Goal: Transaction & Acquisition: Book appointment/travel/reservation

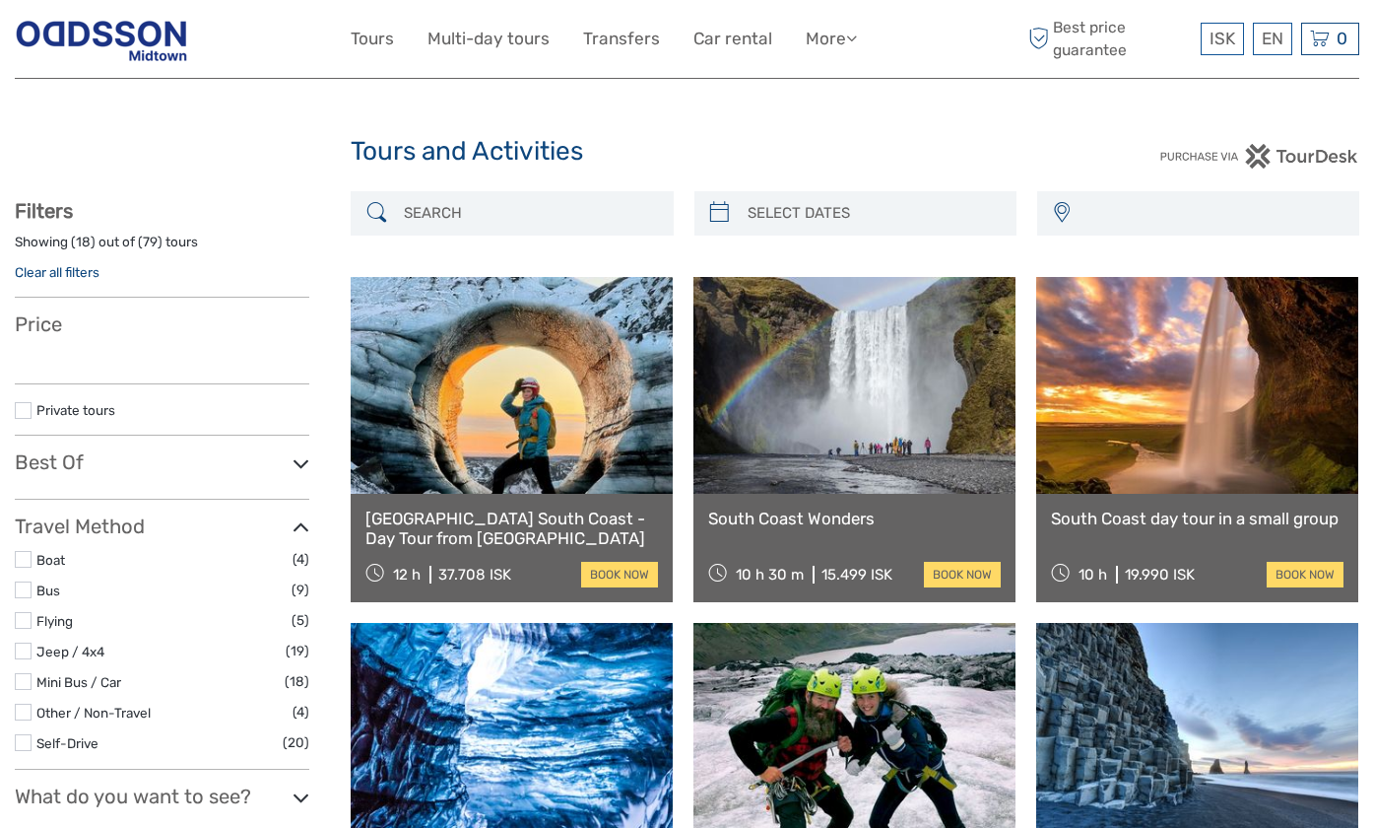
select select
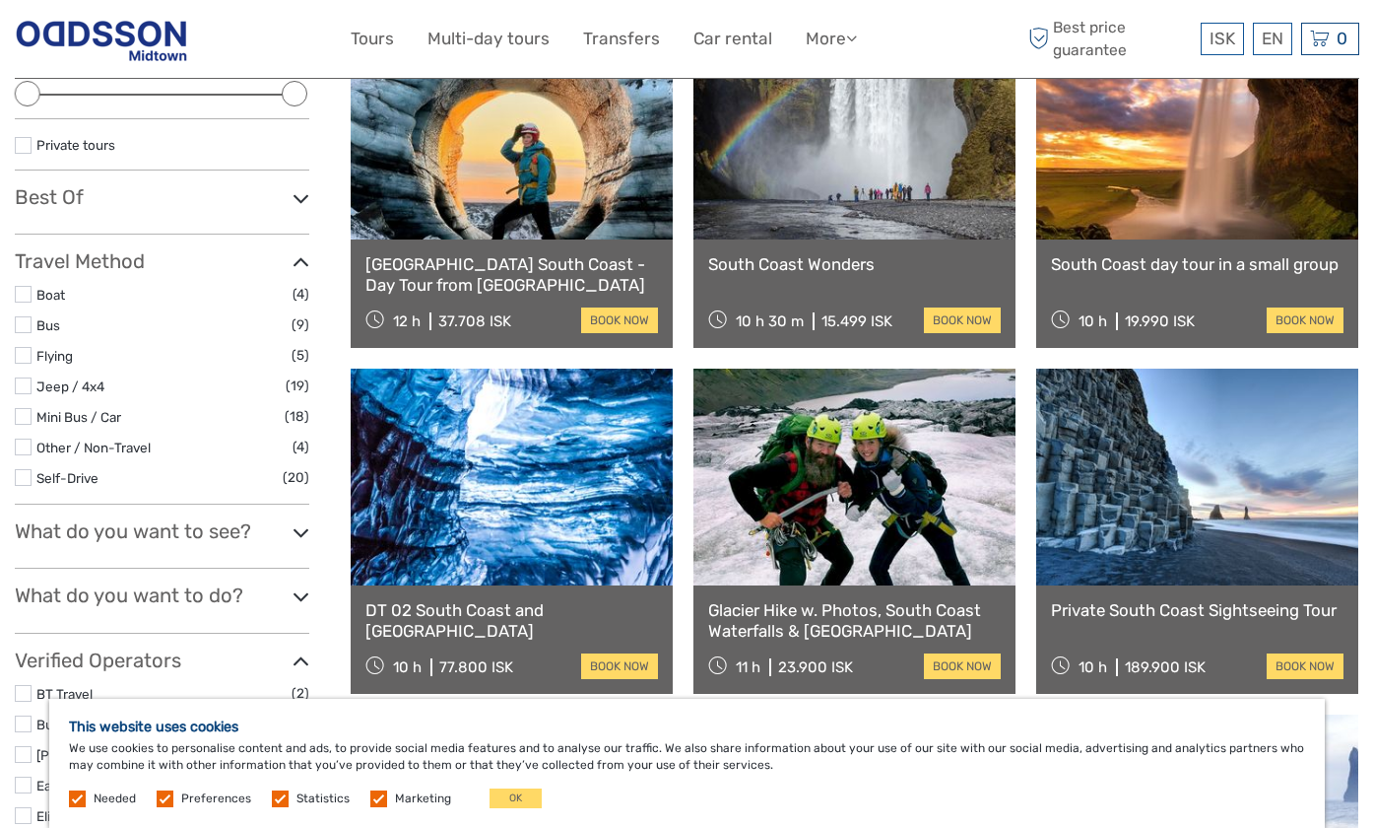
scroll to position [197, 0]
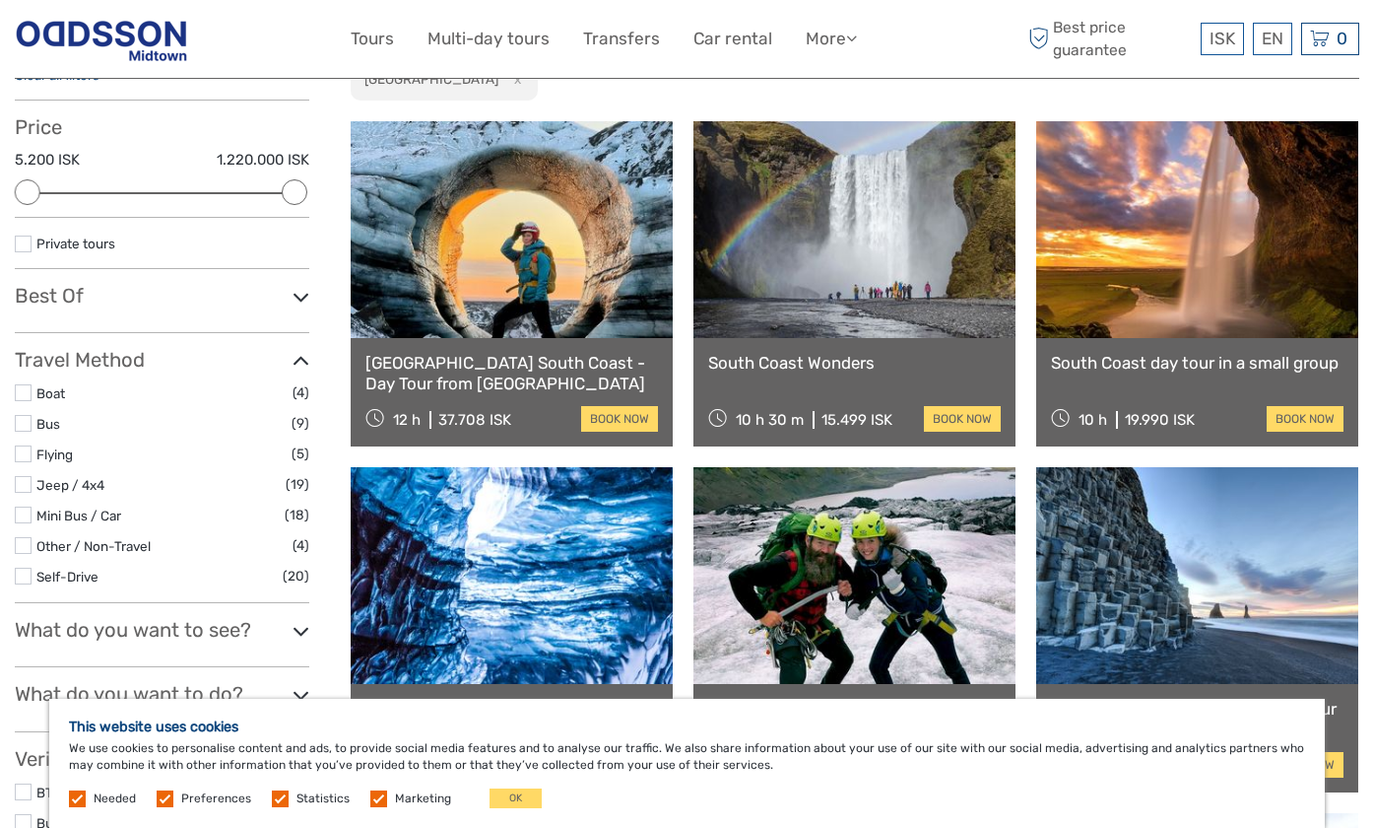
click at [865, 274] on link at bounding box center [855, 229] width 322 height 217
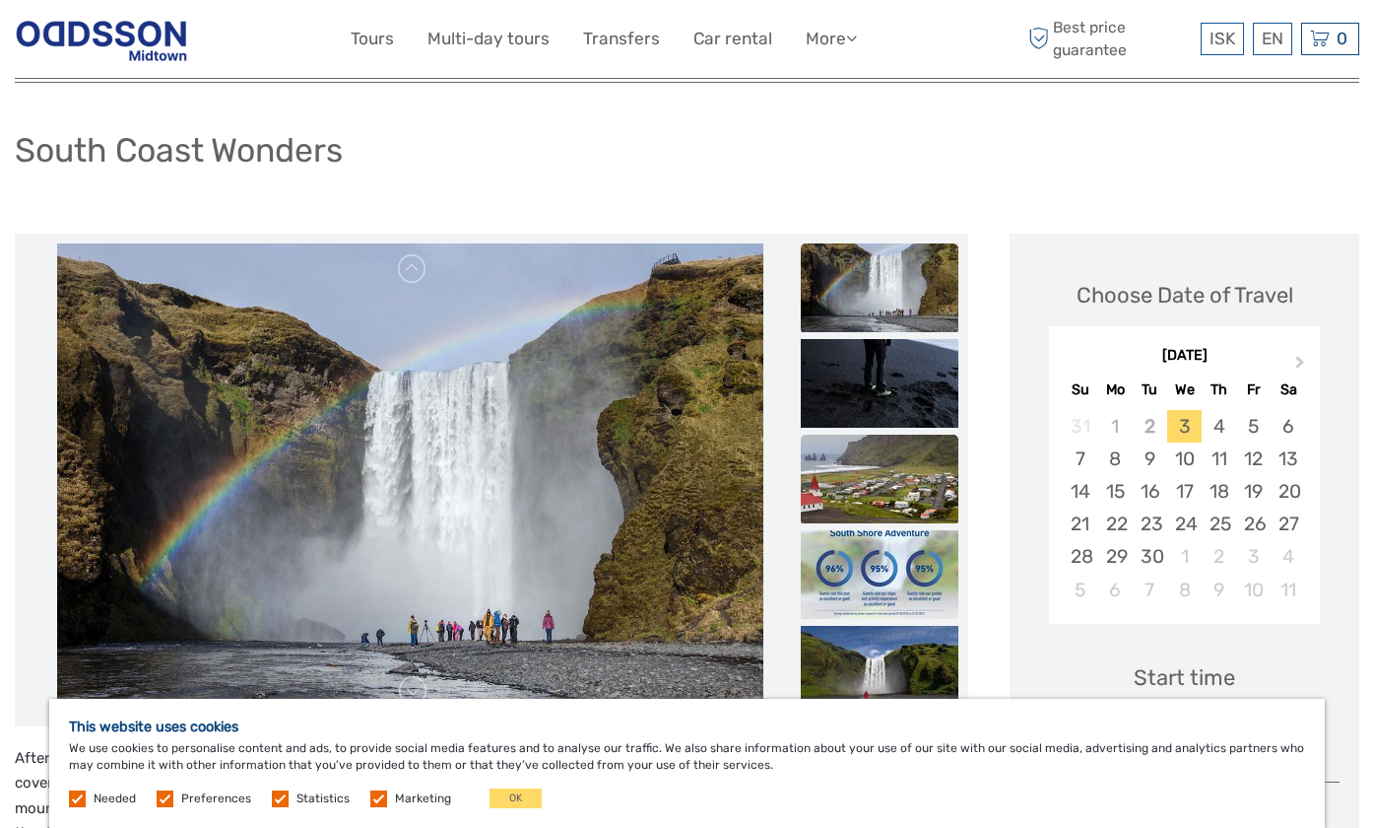
scroll to position [197, 0]
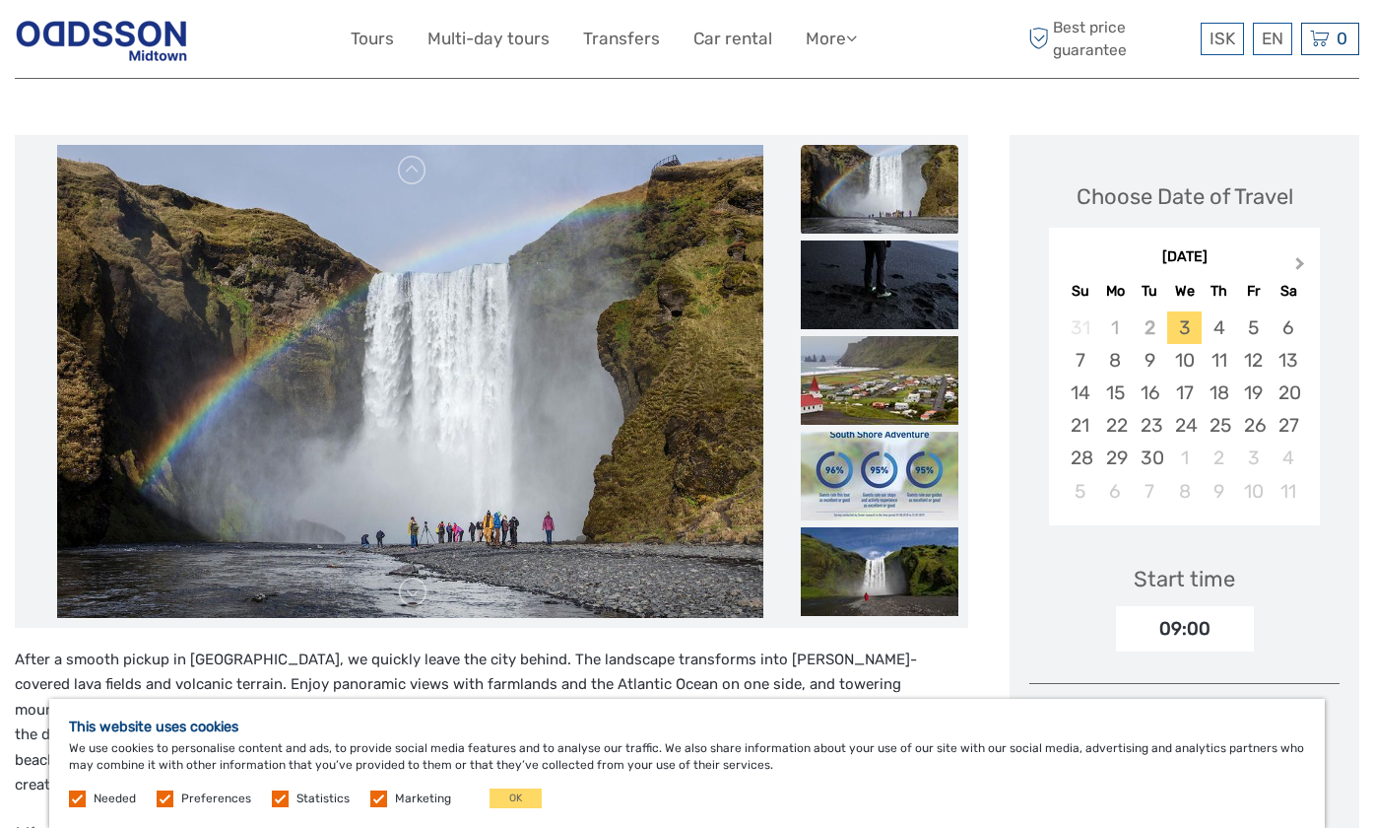
click at [1301, 263] on span "Next Month" at bounding box center [1301, 267] width 0 height 29
click at [1064, 261] on button "Previous Month" at bounding box center [1067, 268] width 32 height 32
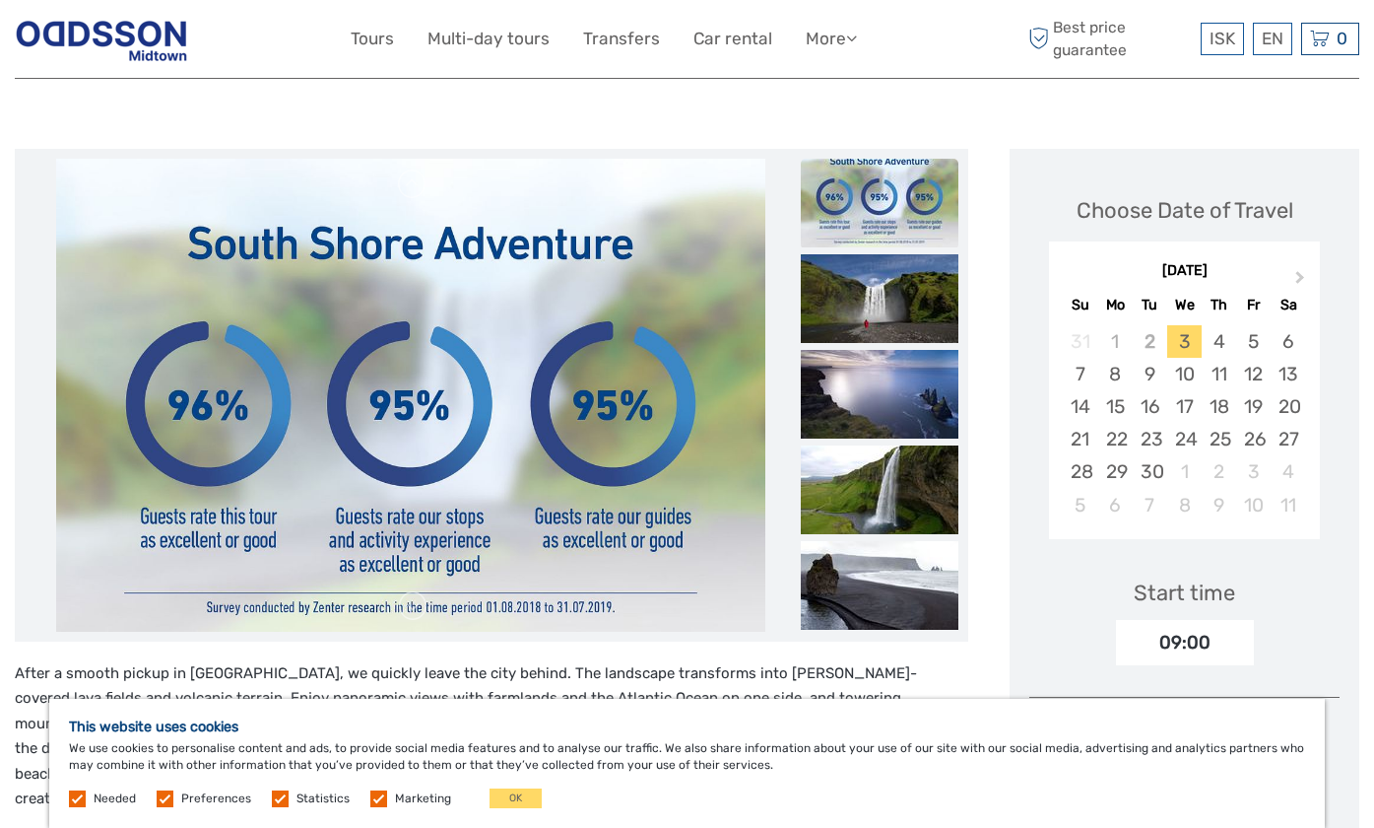
scroll to position [0, 0]
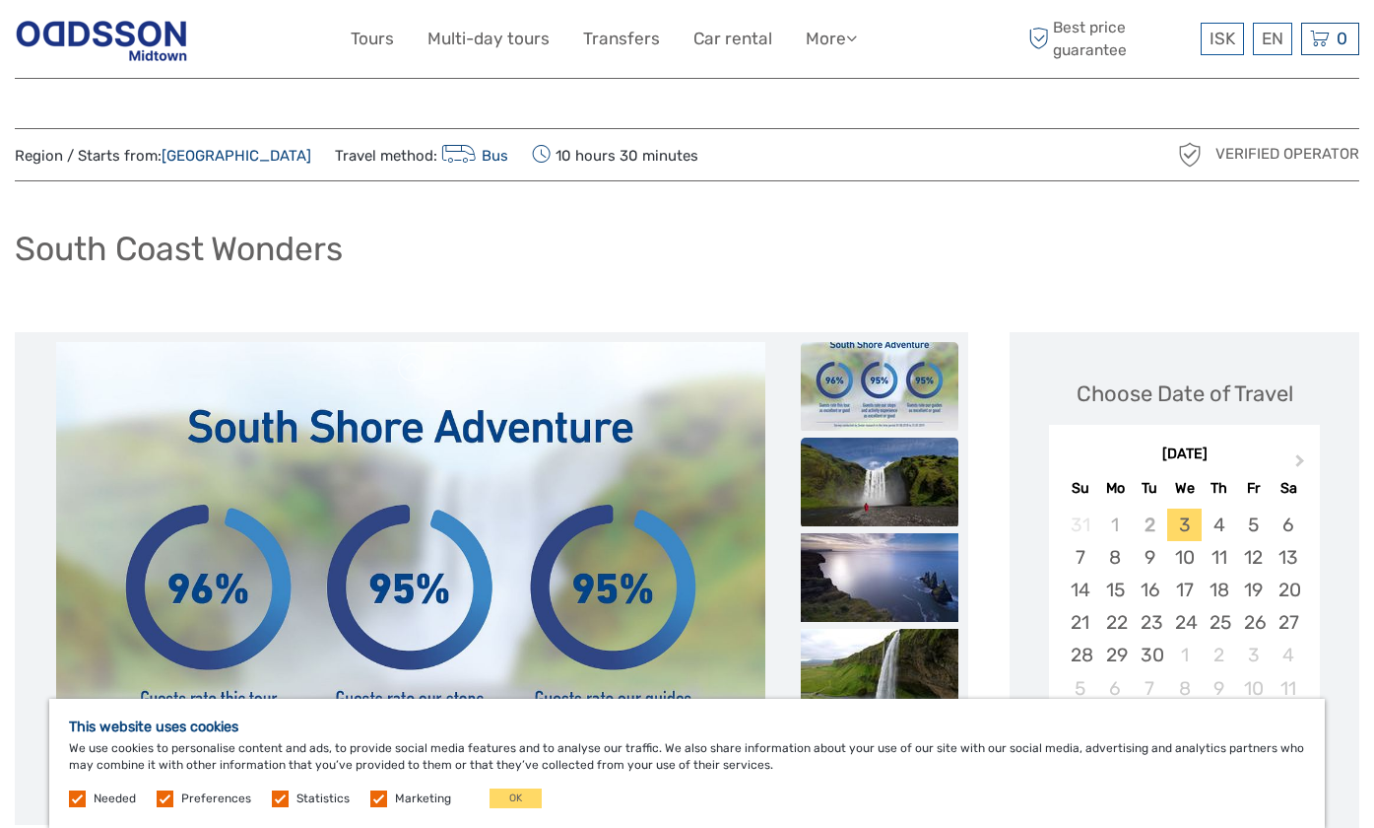
click at [835, 451] on img at bounding box center [880, 481] width 158 height 89
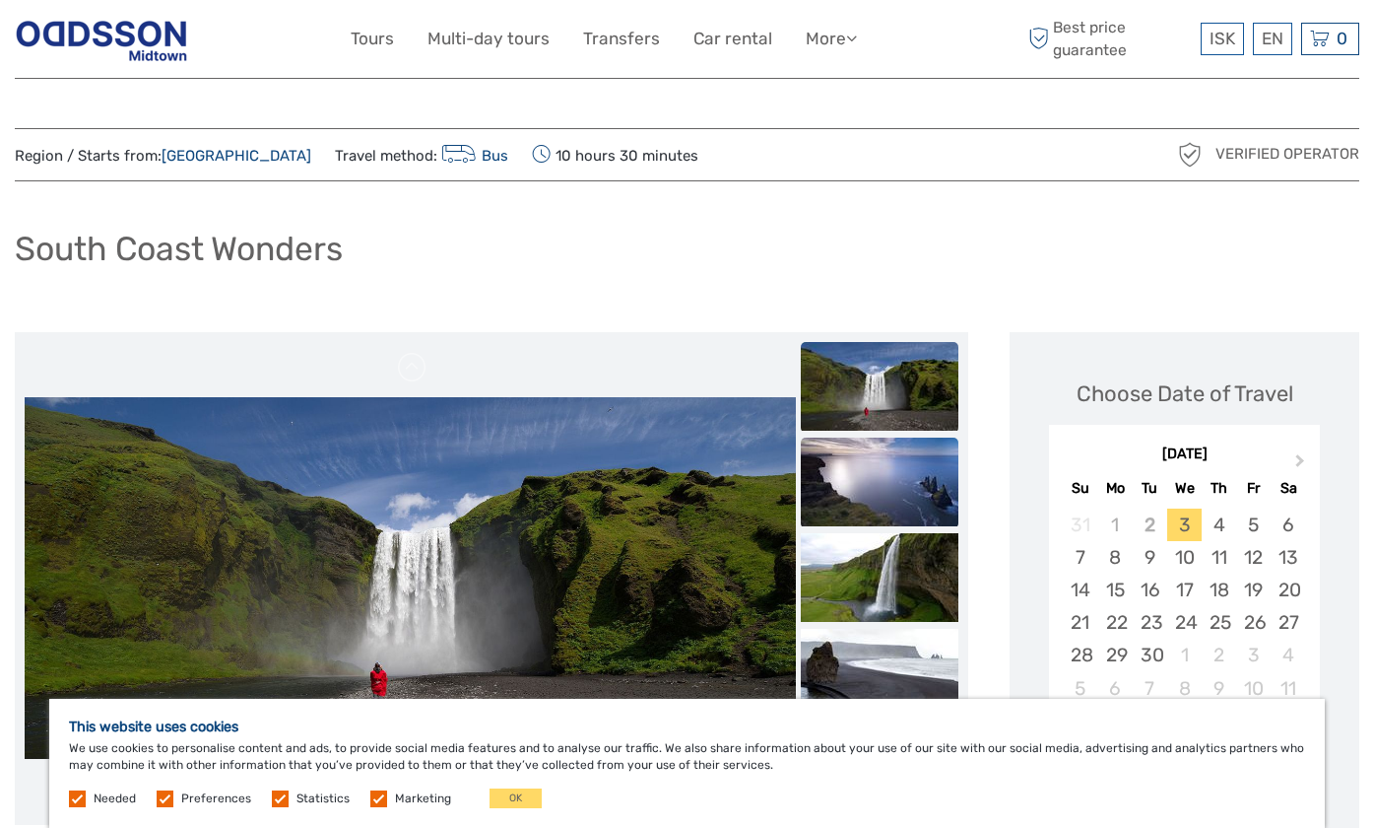
click at [861, 487] on img at bounding box center [880, 481] width 158 height 89
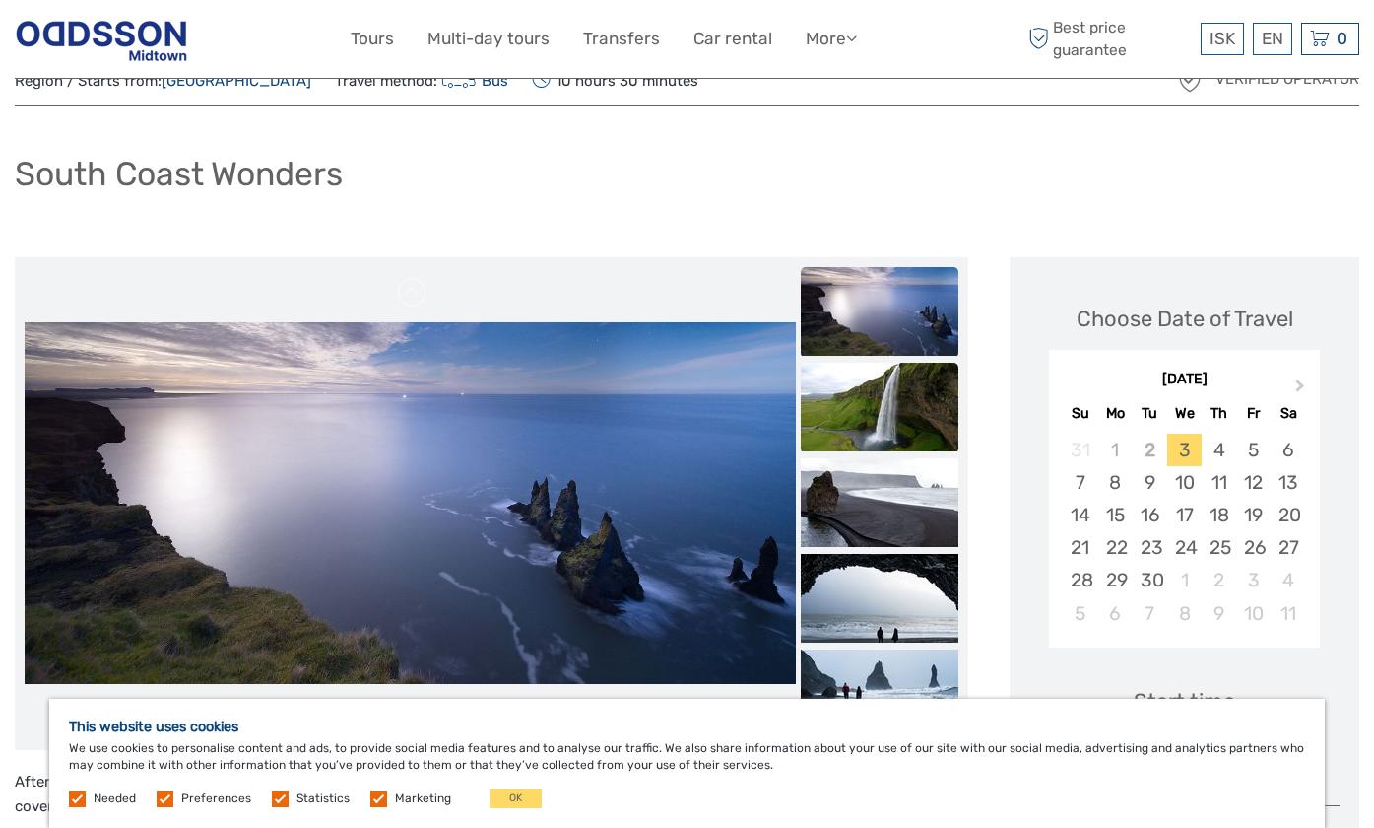
scroll to position [99, 0]
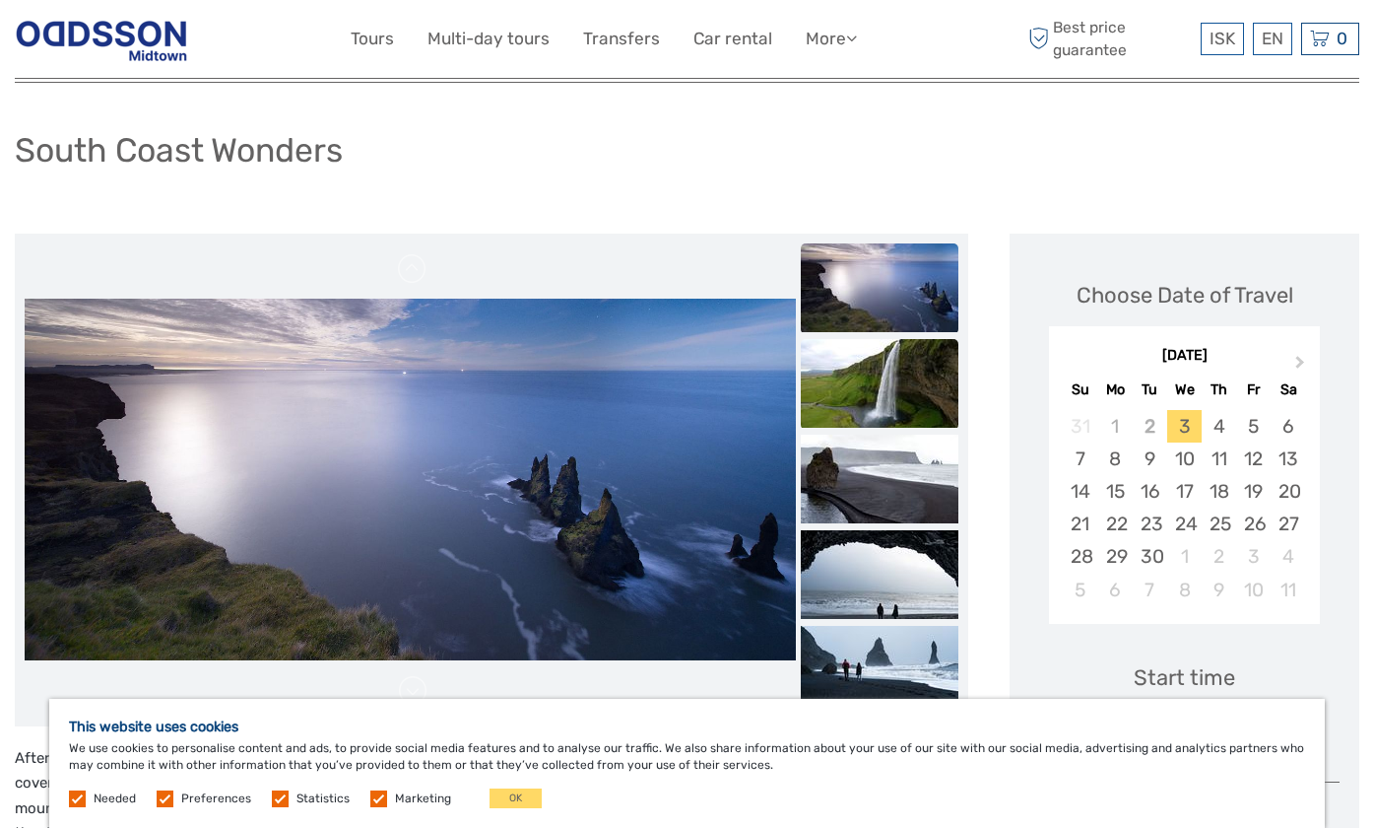
click at [843, 401] on img at bounding box center [880, 383] width 158 height 89
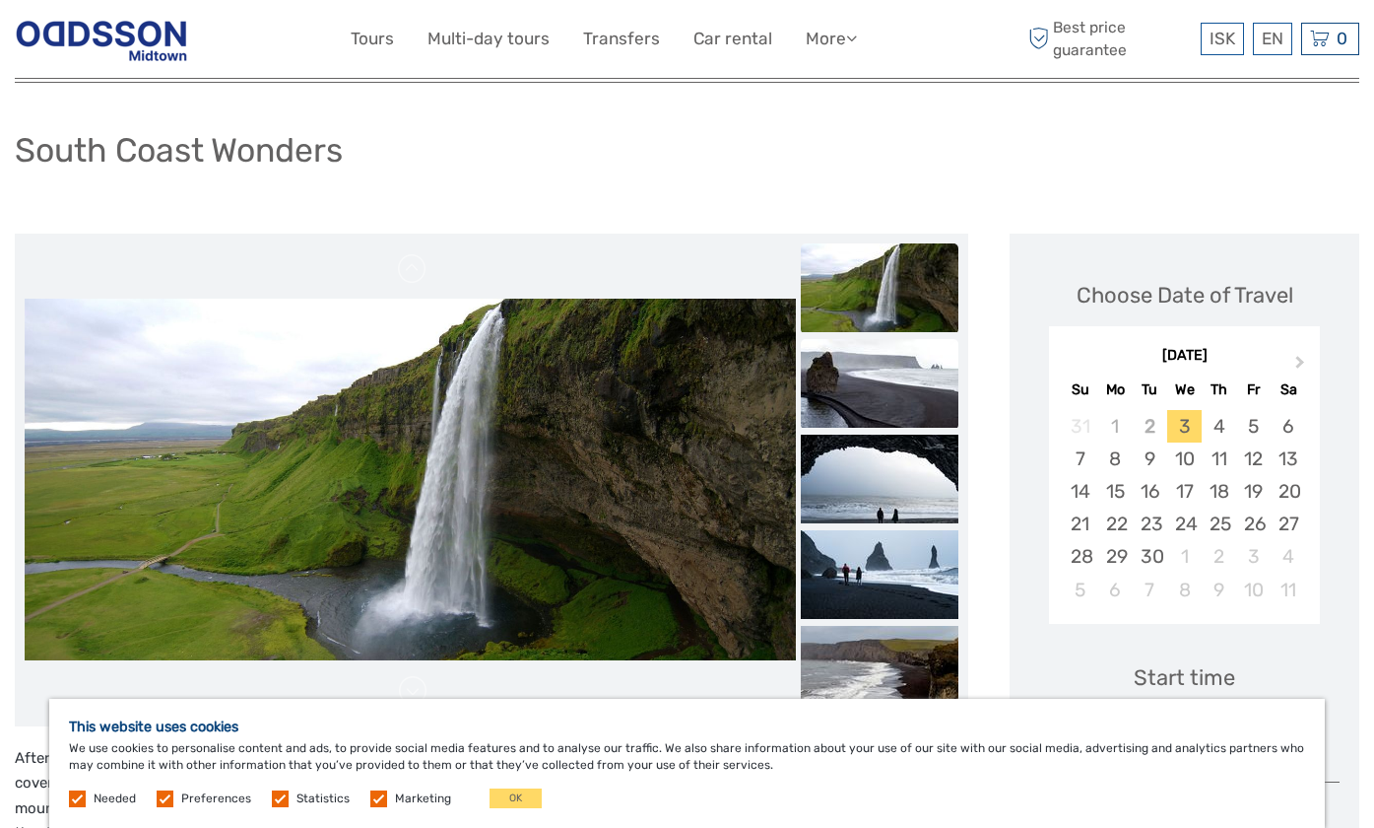
click at [893, 377] on img at bounding box center [880, 383] width 158 height 89
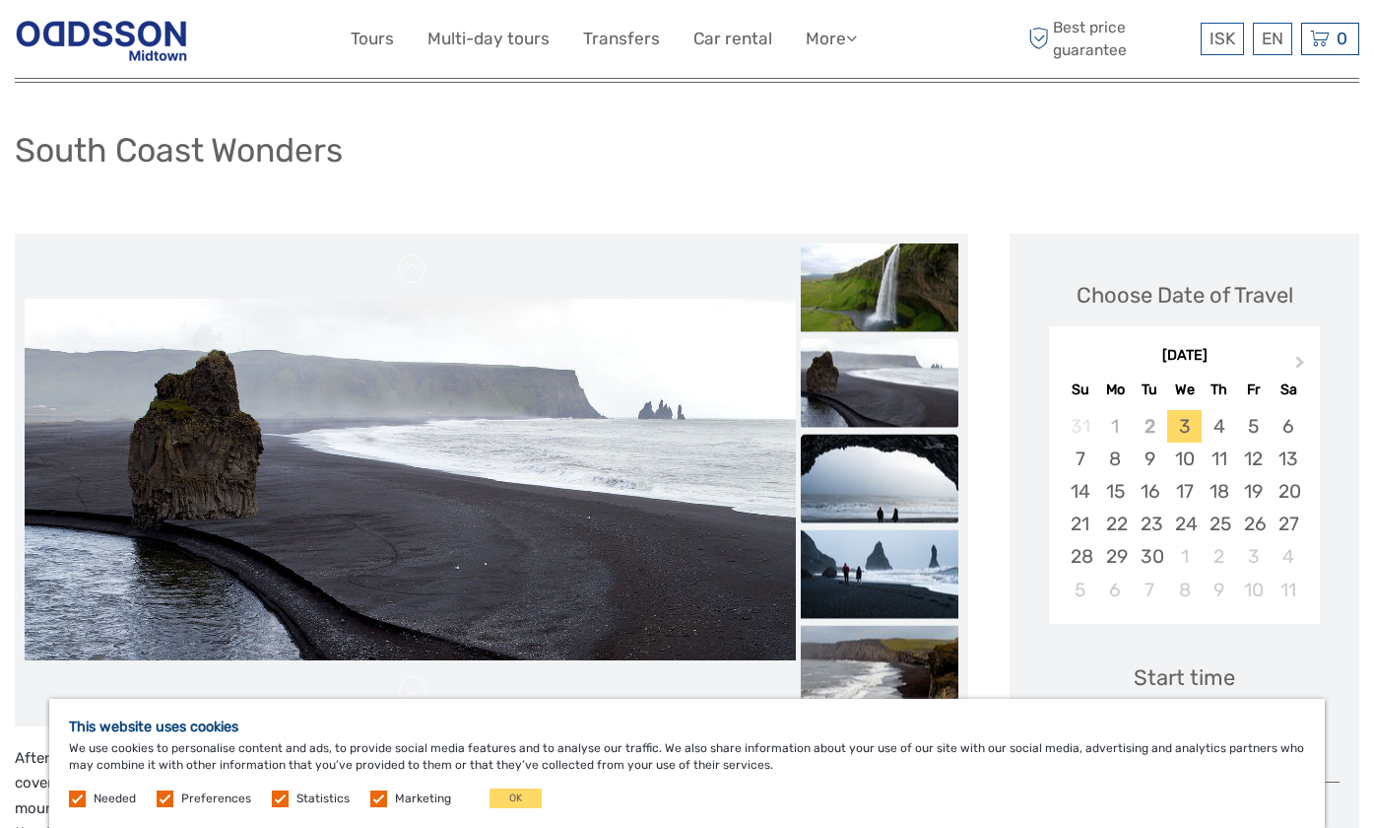
click at [878, 473] on img at bounding box center [880, 478] width 158 height 89
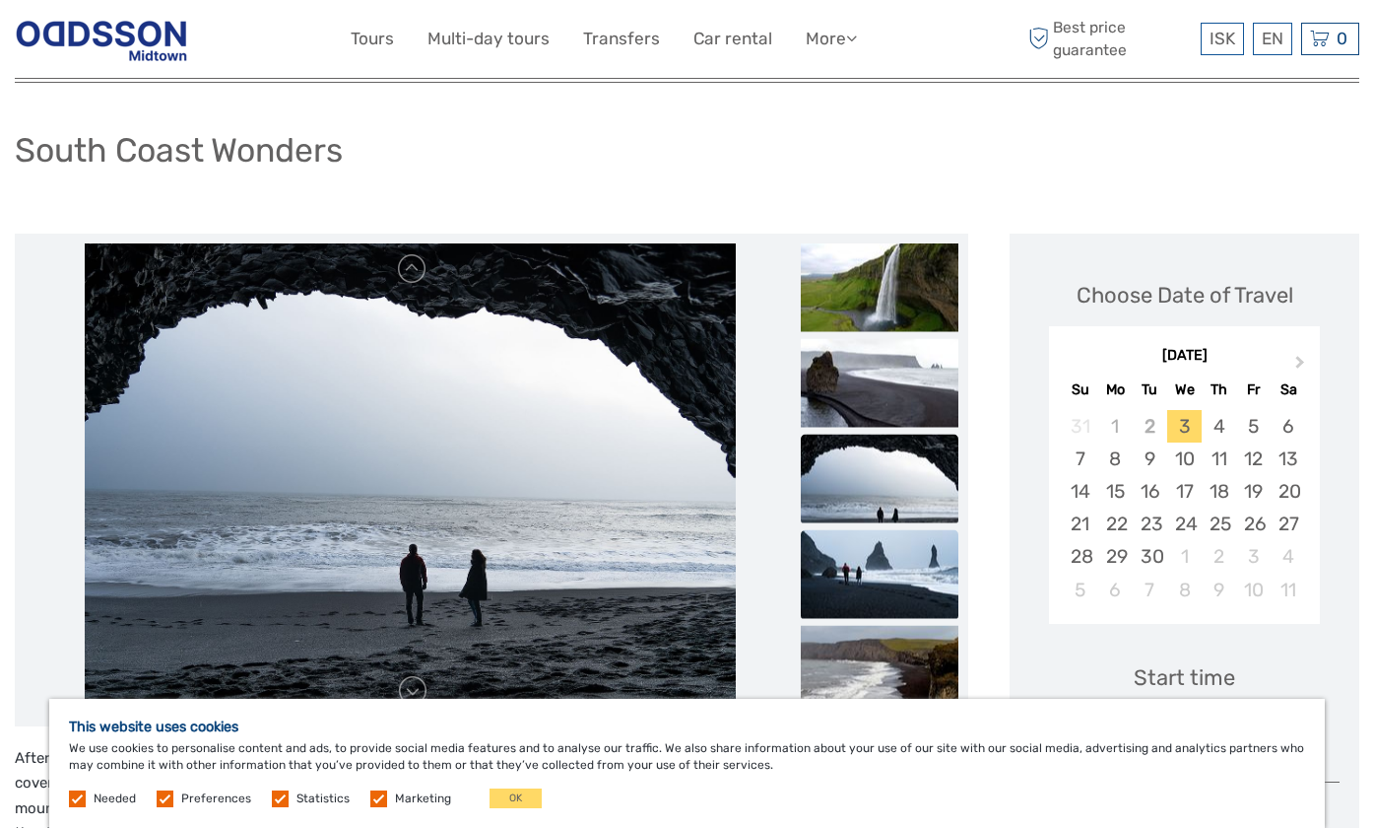
click at [888, 549] on img at bounding box center [880, 573] width 158 height 89
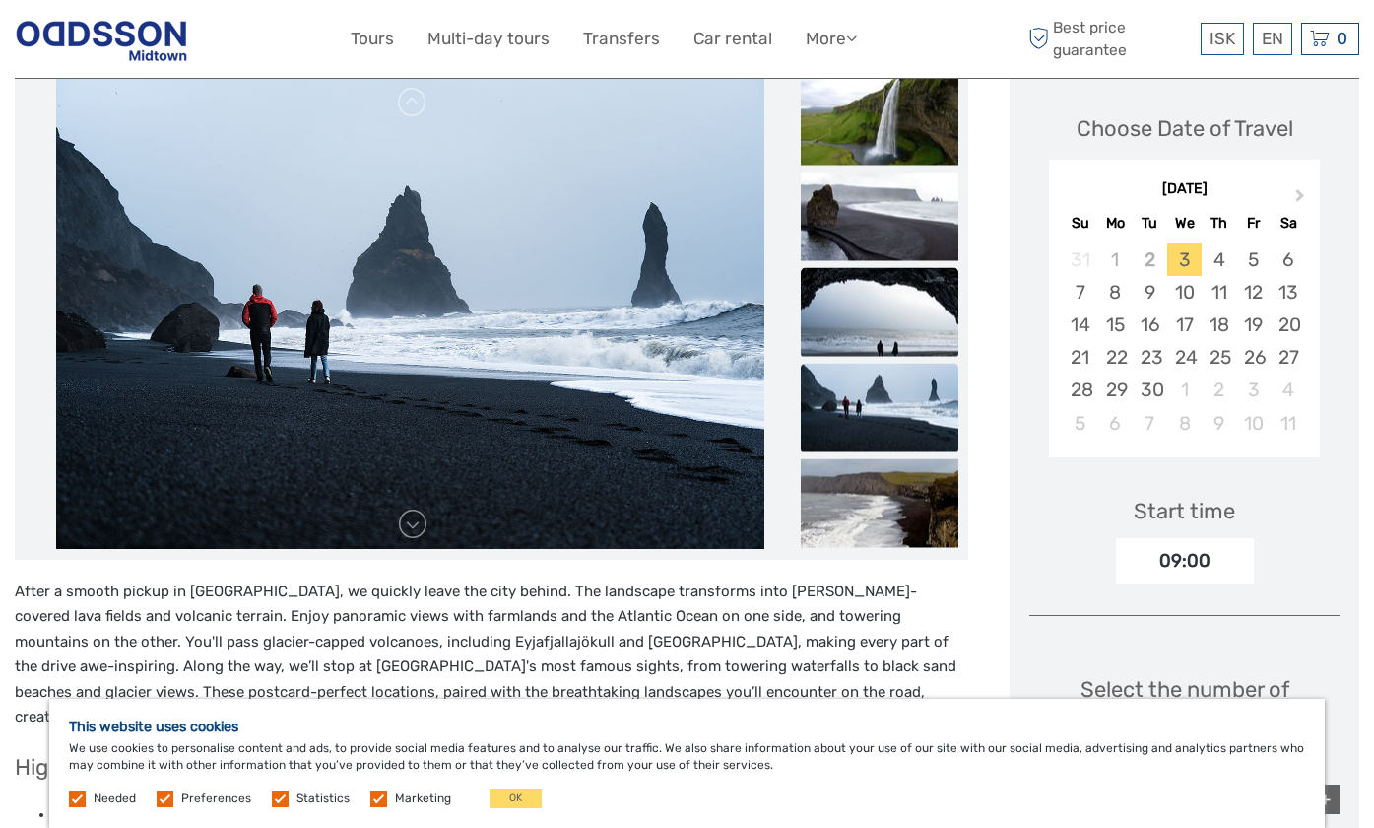
scroll to position [296, 0]
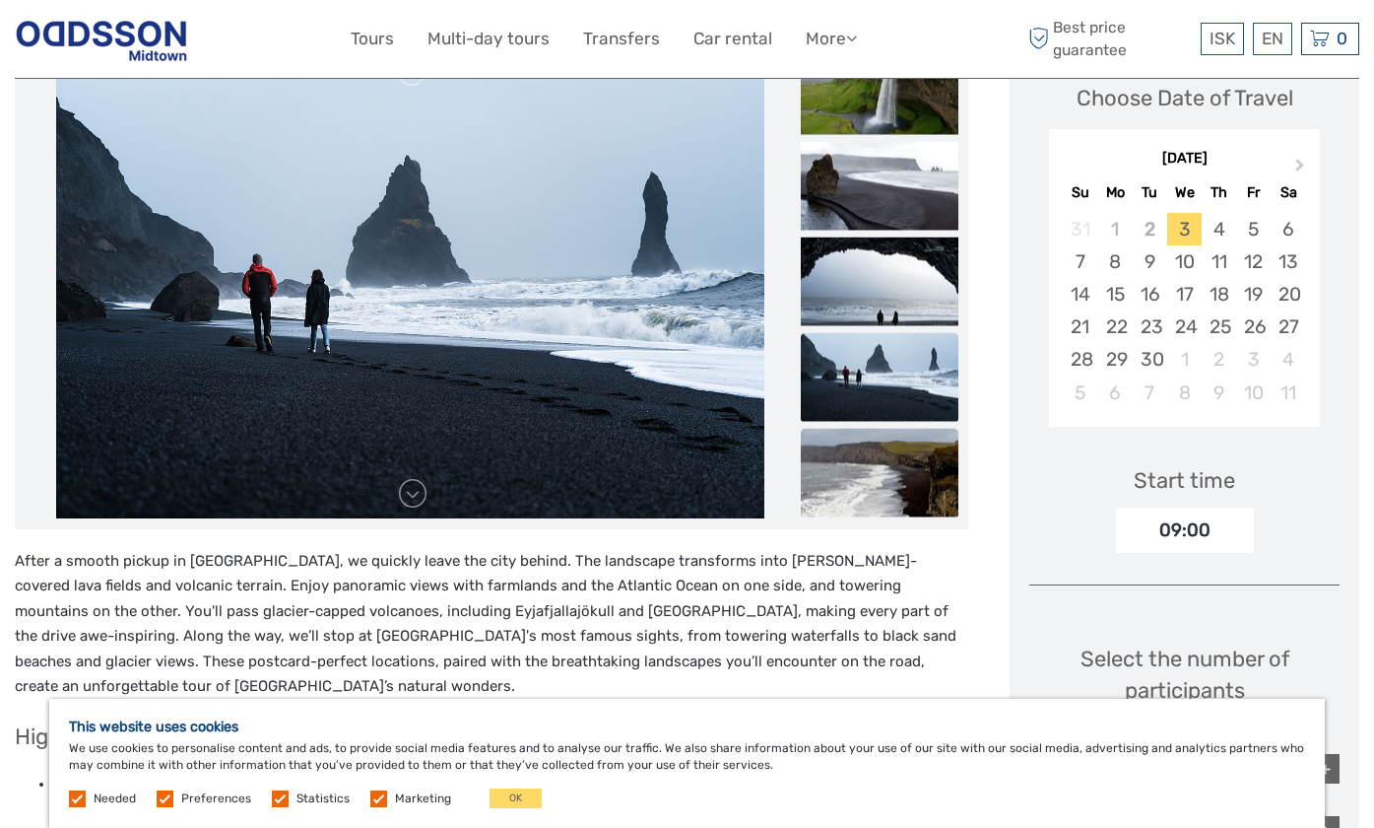
click at [884, 478] on img at bounding box center [880, 472] width 158 height 89
